Goal: Check status: Check status

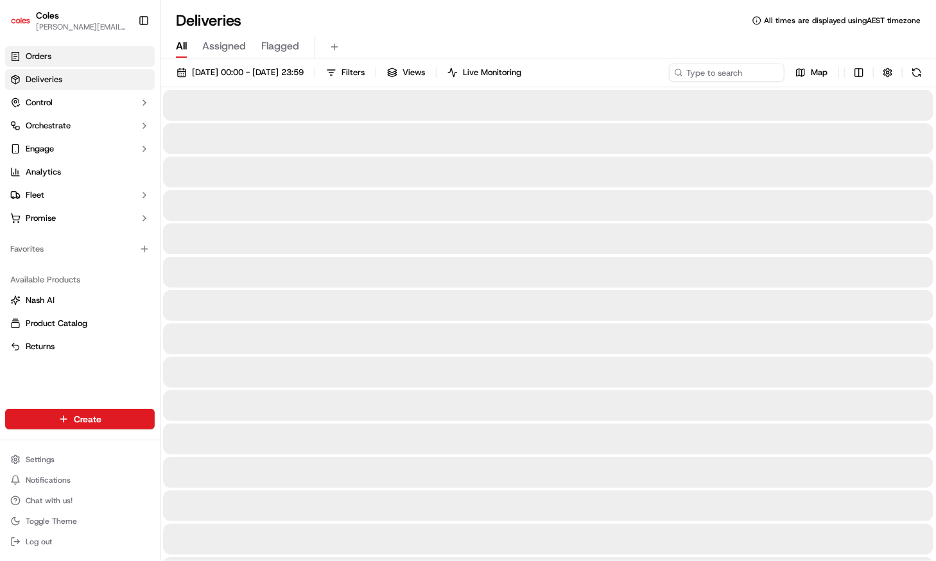
click at [69, 53] on link "Orders" at bounding box center [80, 56] width 150 height 21
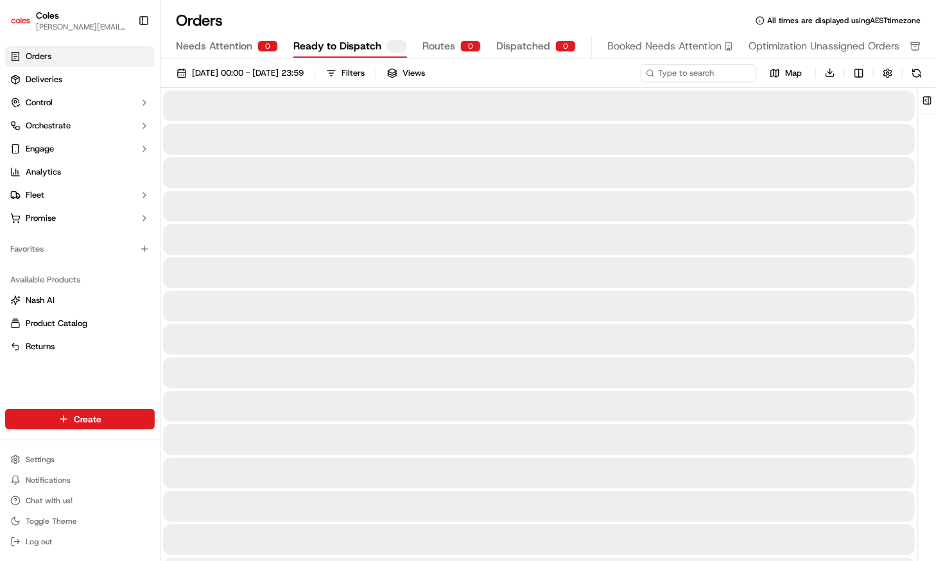
click at [40, 58] on span "Orders" at bounding box center [39, 57] width 26 height 12
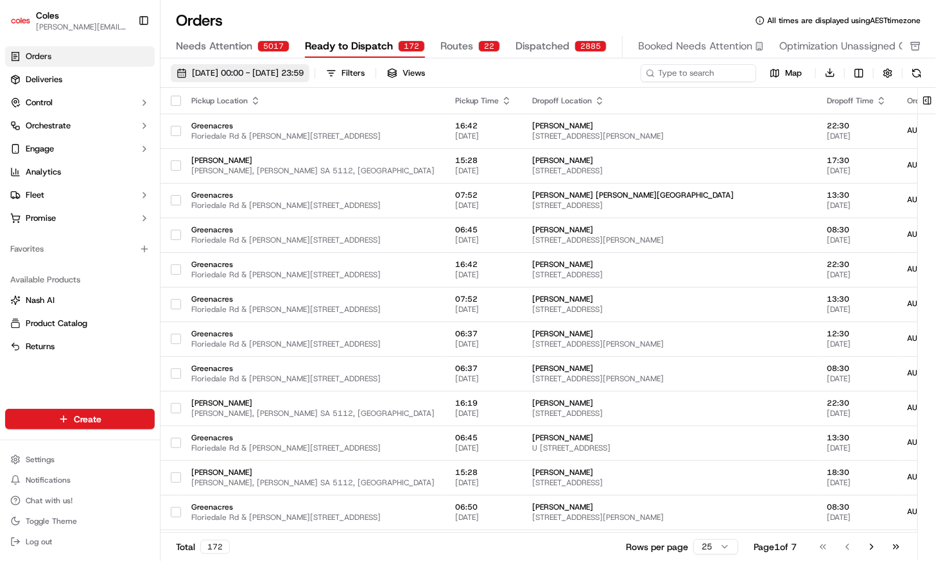
click at [241, 75] on span "[DATE] 00:00 - [DATE] 23:59" at bounding box center [248, 73] width 112 height 12
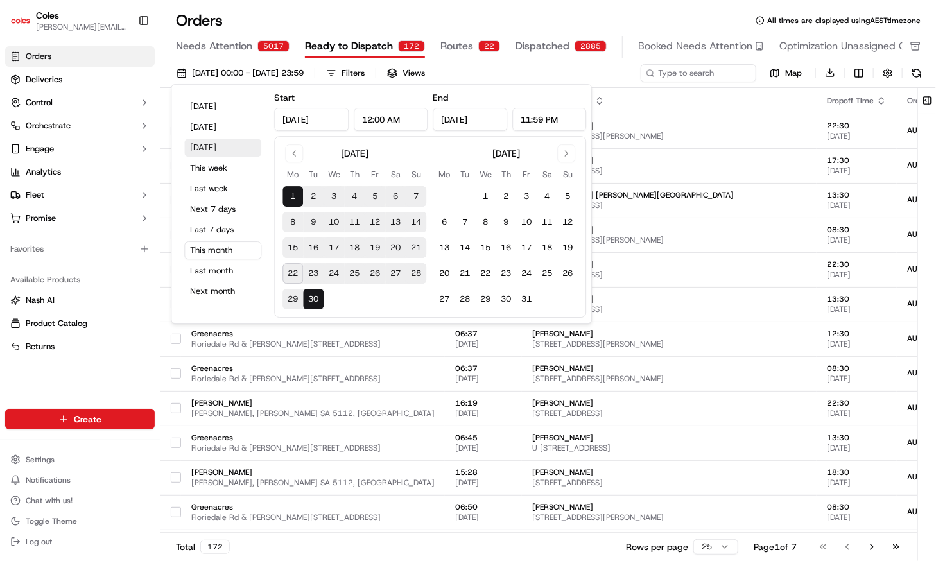
click at [211, 152] on button "[DATE]" at bounding box center [222, 148] width 77 height 18
type input "[DATE]"
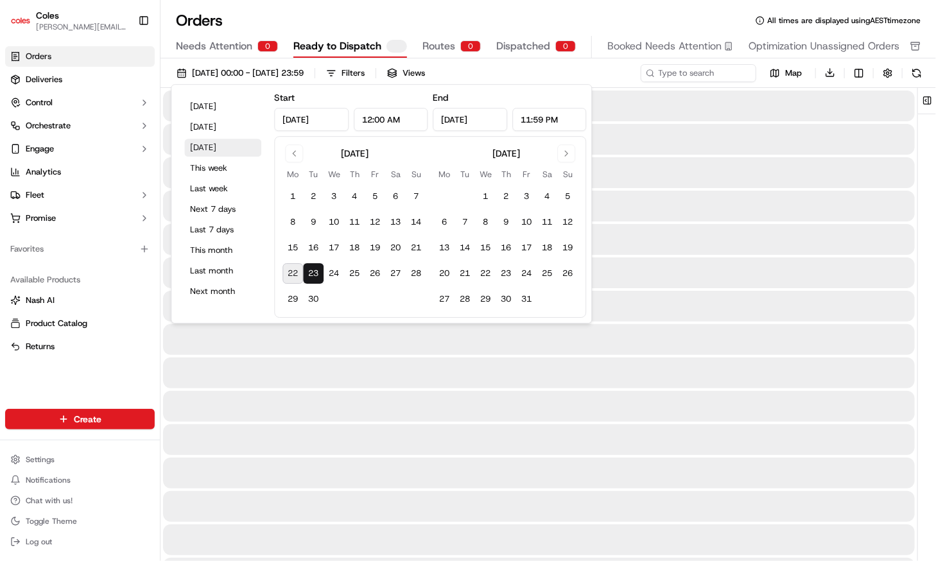
click at [211, 152] on button "[DATE]" at bounding box center [222, 148] width 77 height 18
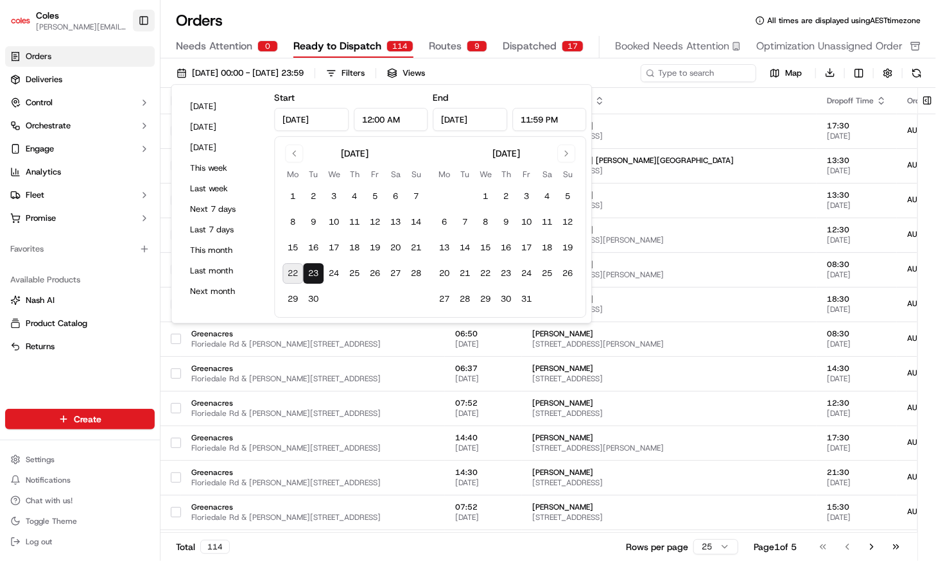
click at [144, 16] on button "Toggle Sidebar" at bounding box center [144, 21] width 22 height 22
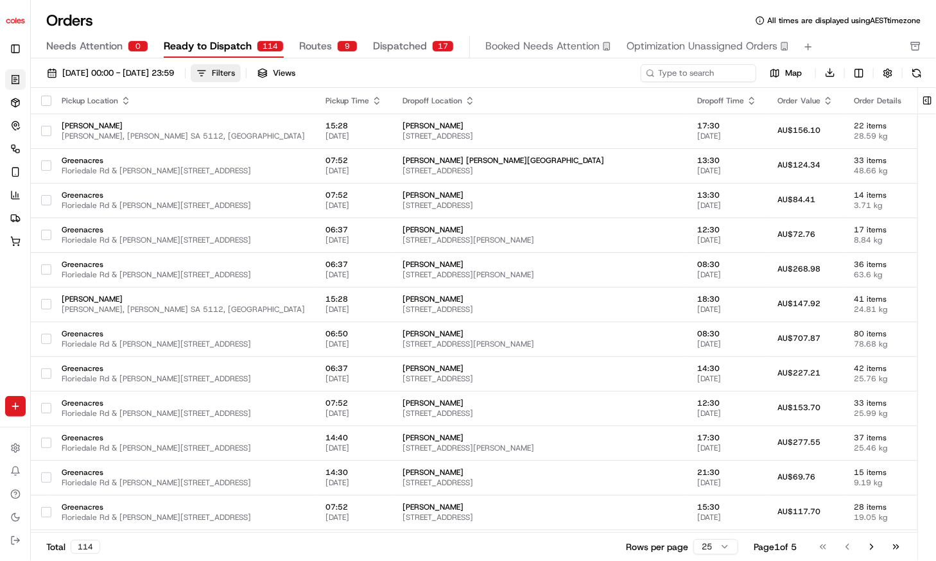
click at [235, 74] on div "Filters" at bounding box center [223, 73] width 23 height 12
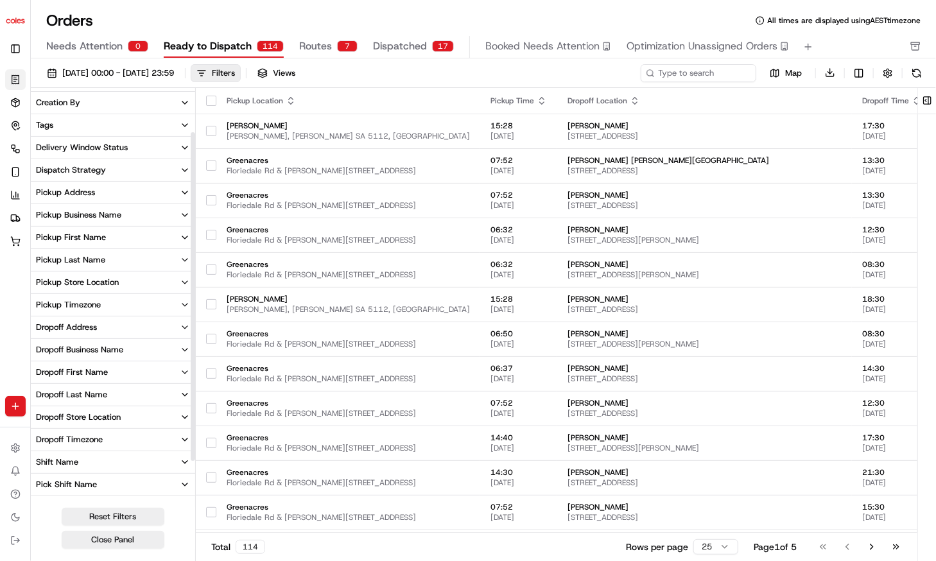
scroll to position [67, 0]
drag, startPoint x: 193, startPoint y: 409, endPoint x: 195, endPoint y: 463, distance: 54.0
click at [195, 463] on div at bounding box center [193, 308] width 4 height 329
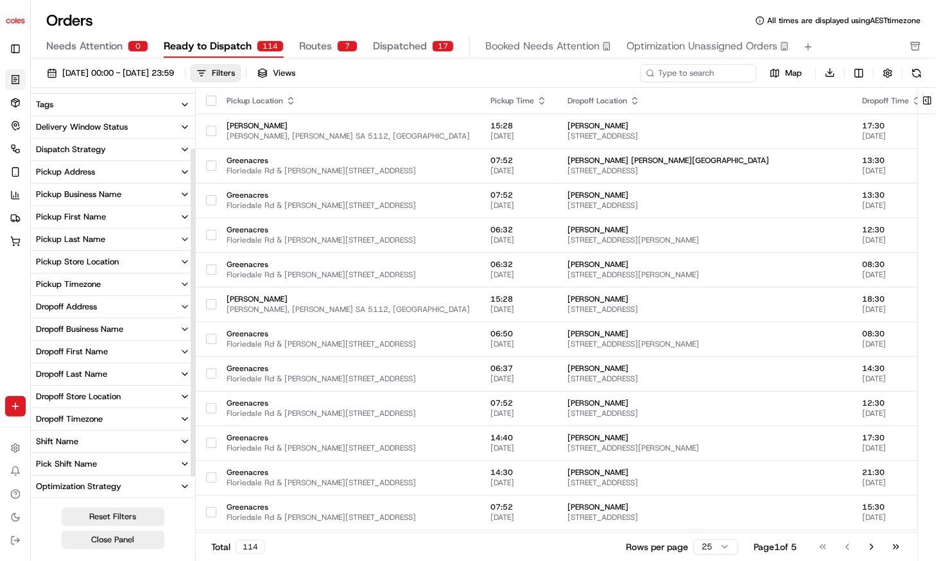
scroll to position [105, 0]
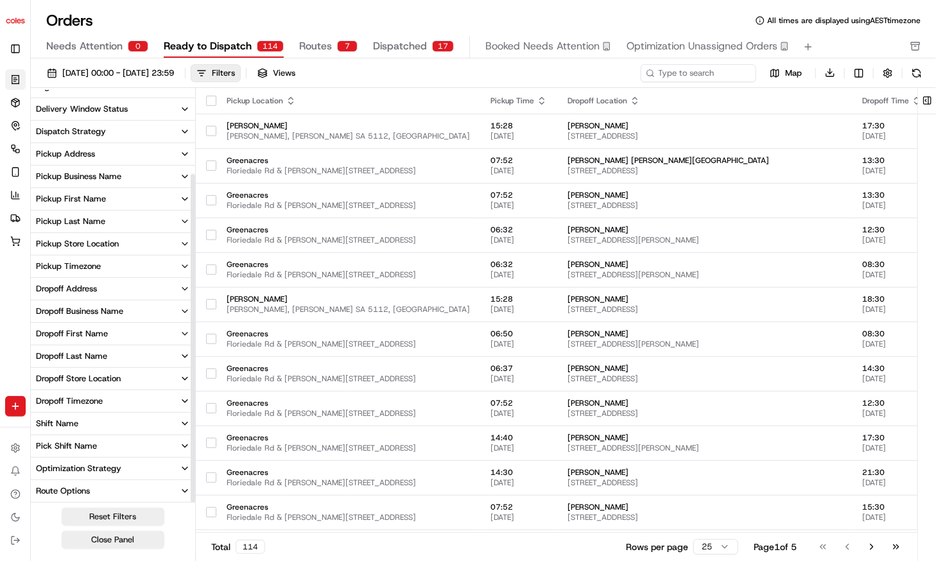
click at [98, 448] on button "Pick Shift Name" at bounding box center [113, 446] width 164 height 22
click at [46, 488] on div "S12" at bounding box center [51, 489] width 30 height 10
click at [42, 489] on button "S12" at bounding box center [41, 489] width 10 height 10
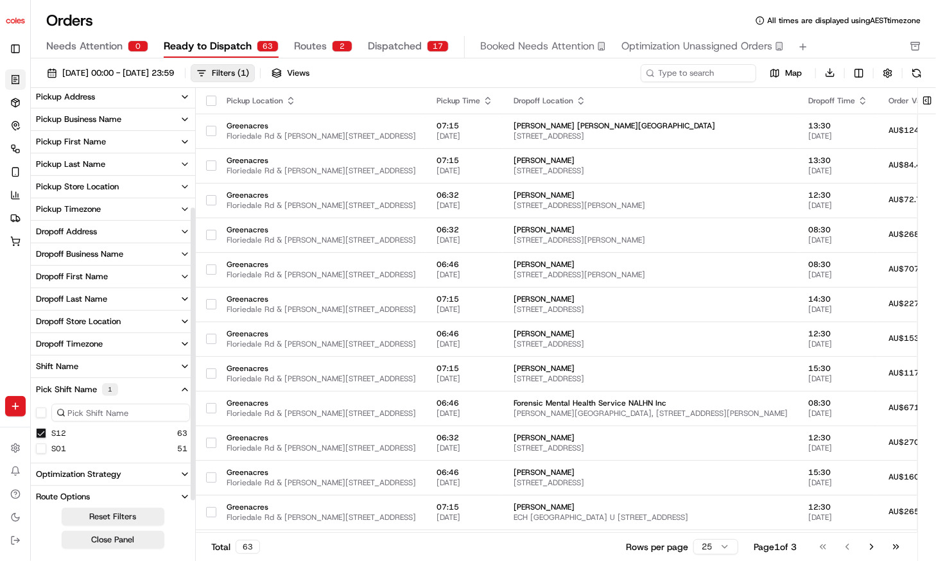
scroll to position [168, 0]
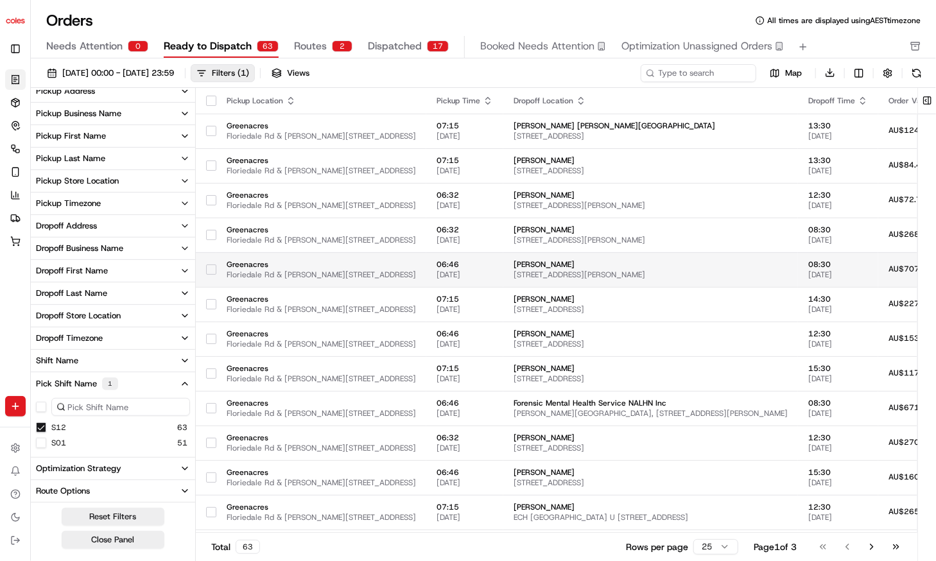
drag, startPoint x: 191, startPoint y: 299, endPoint x: 199, endPoint y: 263, distance: 37.4
click at [199, 263] on div "City State Country Creation By Tags Delivery Window Status Dispatch Strategy Pi…" at bounding box center [483, 326] width 905 height 477
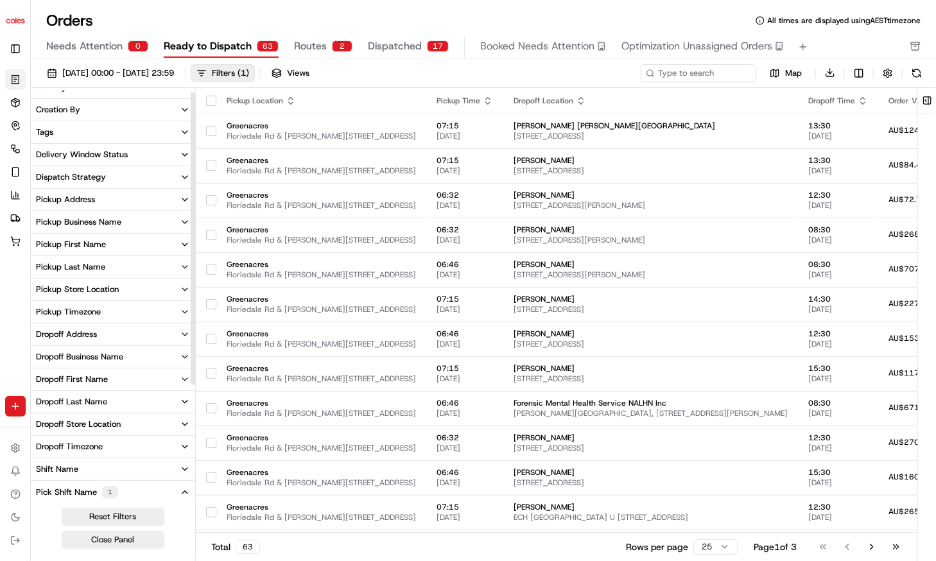
scroll to position [0, 0]
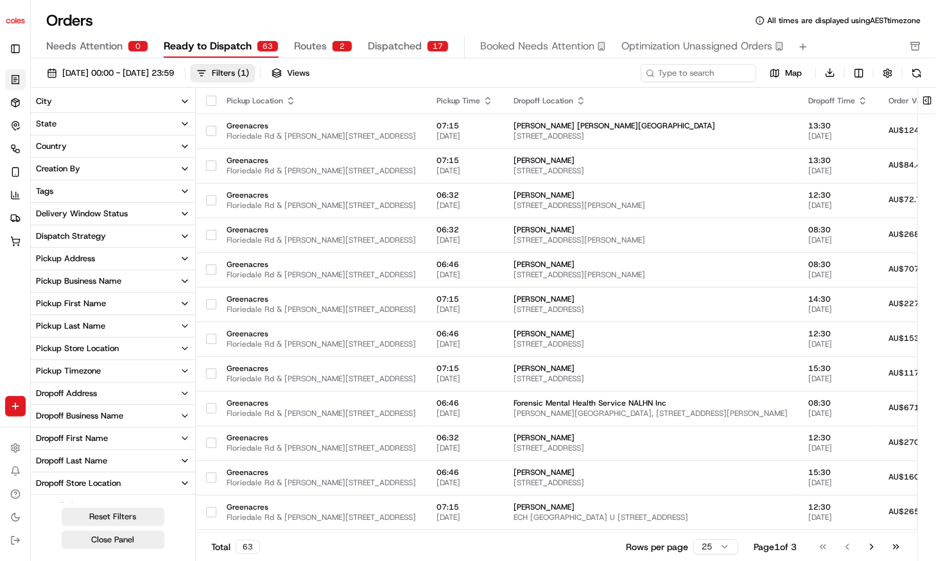
click at [91, 214] on div "Delivery Window Status" at bounding box center [82, 214] width 92 height 12
click at [403, 40] on span "Dispatched" at bounding box center [395, 46] width 54 height 15
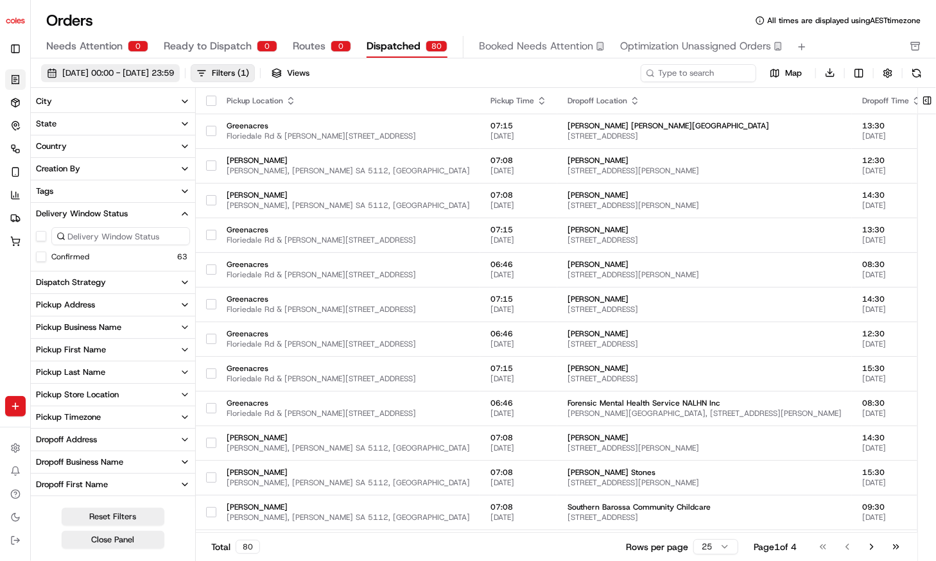
click at [174, 69] on span "[DATE] 00:00 - [DATE] 23:59" at bounding box center [118, 73] width 112 height 12
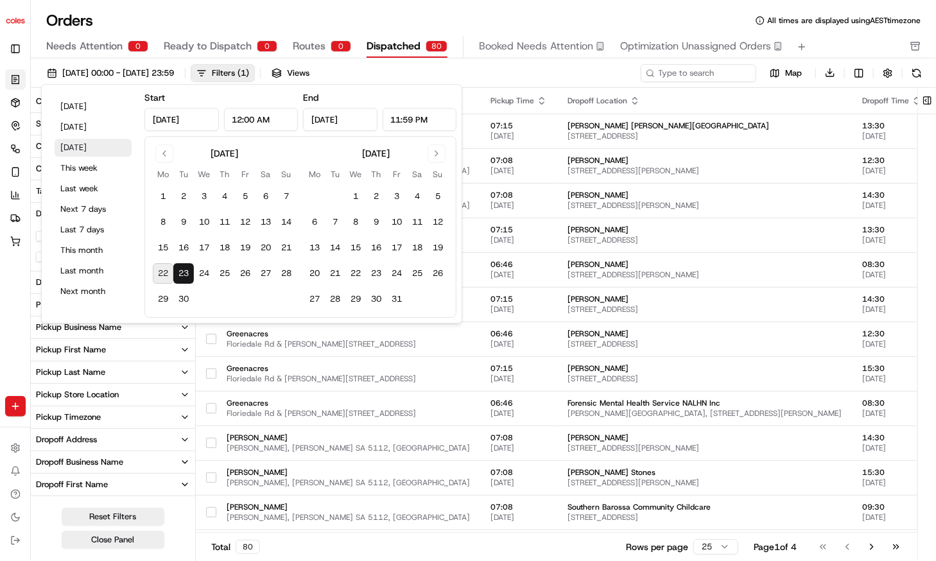
click at [96, 139] on button "[DATE]" at bounding box center [93, 148] width 77 height 18
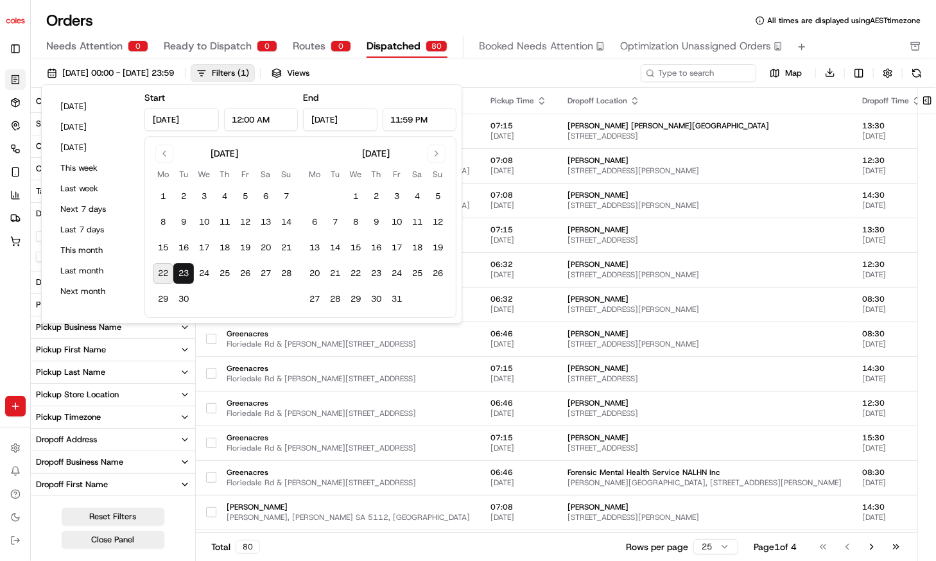
click at [550, 7] on div "Orders All times are displayed using AEST timezone Needs Attention 0 Ready to D…" at bounding box center [483, 280] width 905 height 561
